Goal: Find specific page/section: Find specific page/section

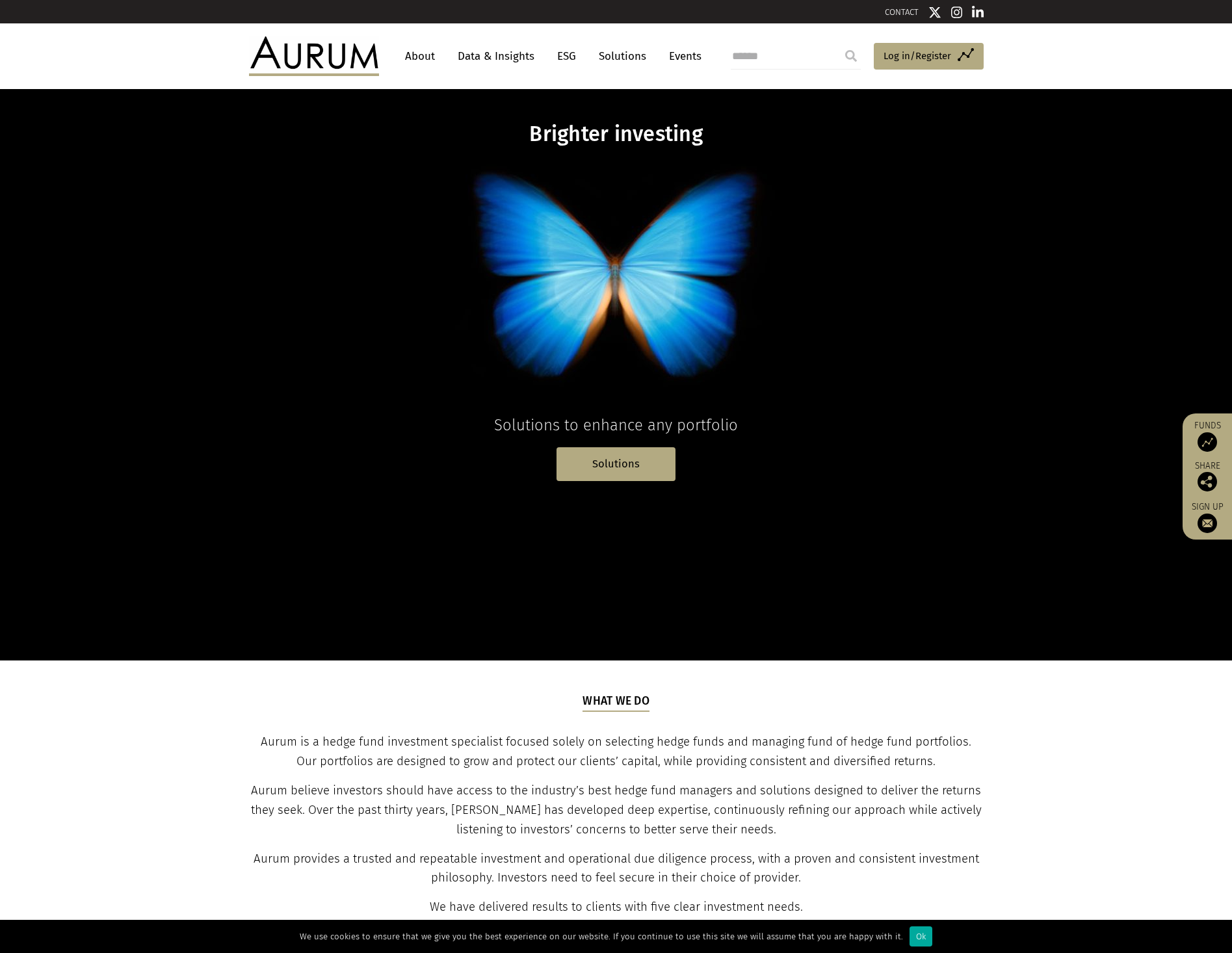
click at [613, 53] on link "Solutions" at bounding box center [623, 56] width 61 height 24
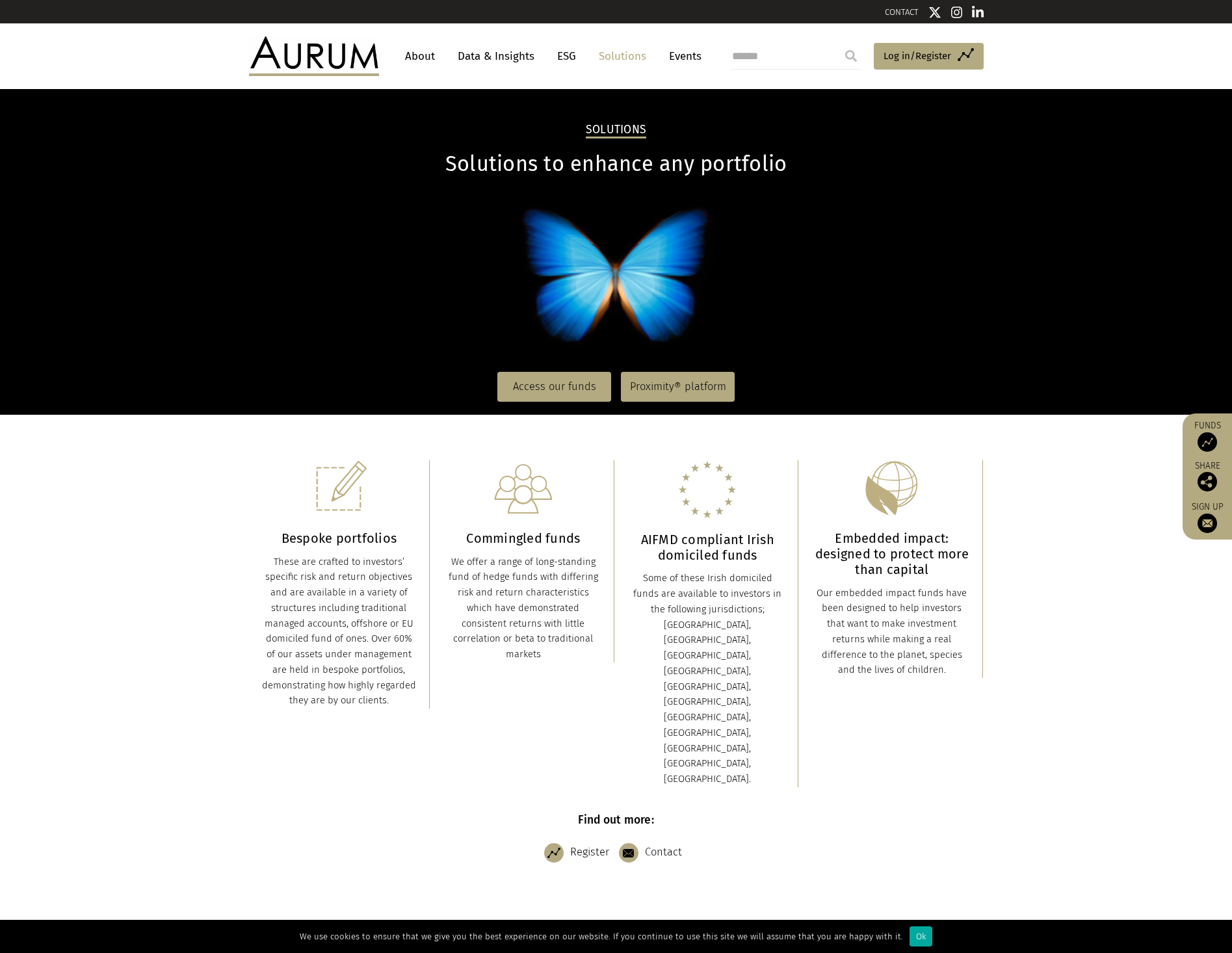
click at [536, 366] on nav "Access our funds Proximity® platform" at bounding box center [616, 387] width 735 height 56
click at [540, 382] on link "Access our funds" at bounding box center [554, 386] width 114 height 29
